Goal: Task Accomplishment & Management: Use online tool/utility

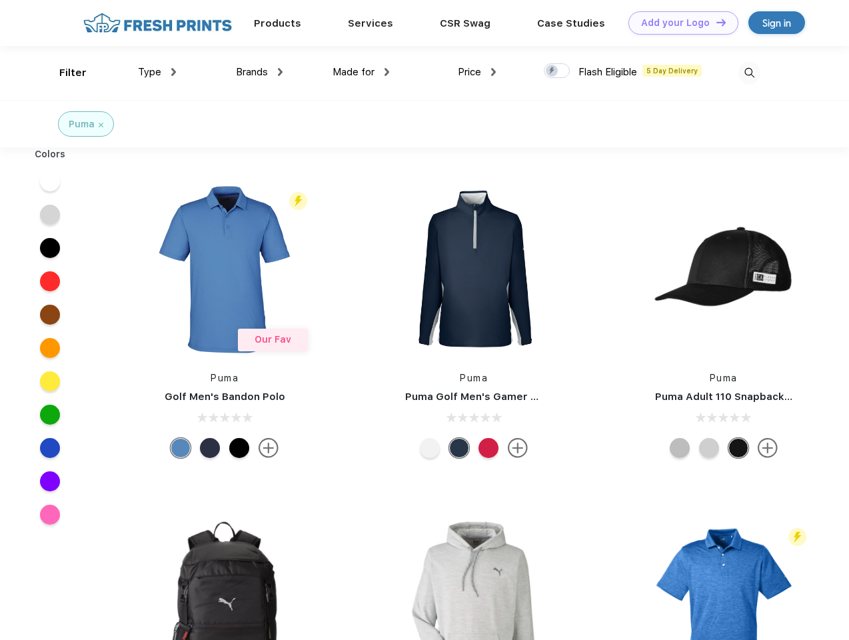
click at [678, 23] on link "Add your Logo Design Tool" at bounding box center [683, 22] width 110 height 23
click at [0, 0] on div "Design Tool" at bounding box center [0, 0] width 0 height 0
click at [715, 22] on link "Add your Logo Design Tool" at bounding box center [683, 22] width 110 height 23
click at [64, 73] on div "Filter" at bounding box center [72, 72] width 27 height 15
click at [157, 72] on span "Type" at bounding box center [149, 72] width 23 height 12
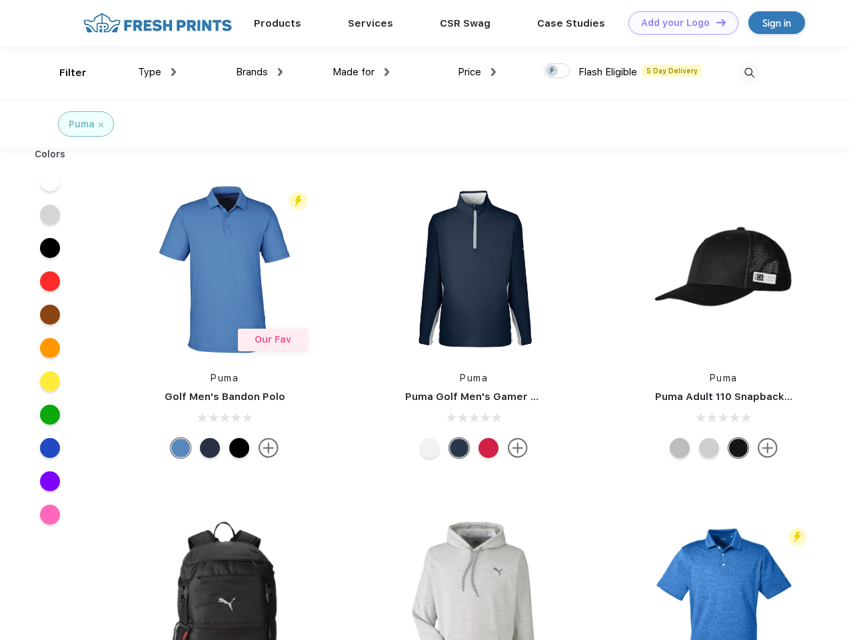
click at [259, 72] on span "Brands" at bounding box center [252, 72] width 32 height 12
click at [361, 72] on span "Made for" at bounding box center [354, 72] width 42 height 12
click at [477, 72] on span "Price" at bounding box center [469, 72] width 23 height 12
click at [557, 71] on div at bounding box center [557, 70] width 26 height 15
click at [552, 71] on input "checkbox" at bounding box center [548, 67] width 9 height 9
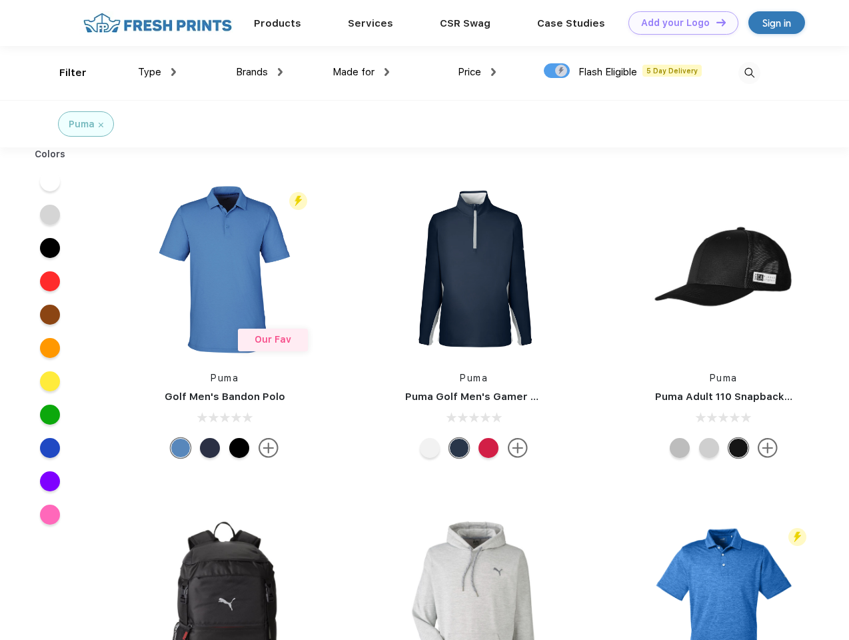
click at [749, 73] on img at bounding box center [749, 73] width 22 height 22
